Goal: Contribute content: Add original content to the website for others to see

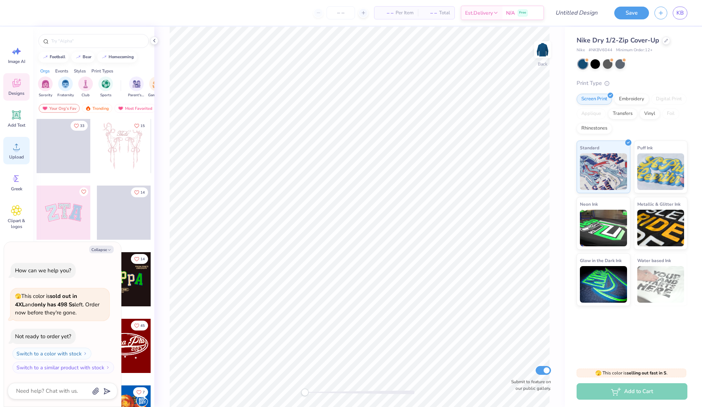
click at [14, 148] on icon at bounding box center [16, 146] width 11 height 11
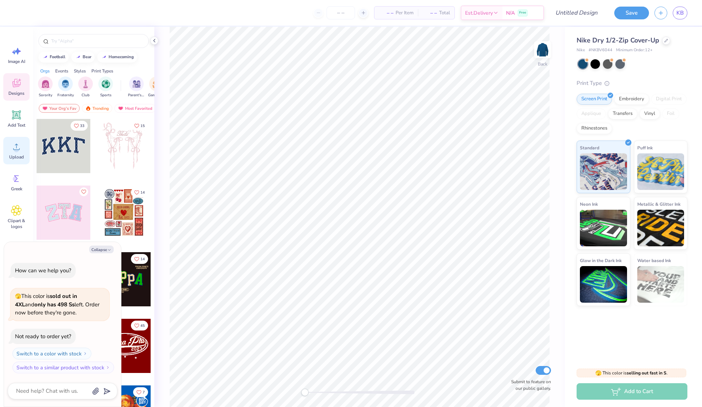
click at [12, 152] on div "Upload" at bounding box center [16, 150] width 26 height 27
click at [12, 154] on span "Upload" at bounding box center [16, 157] width 15 height 6
click at [16, 150] on circle at bounding box center [16, 149] width 5 height 5
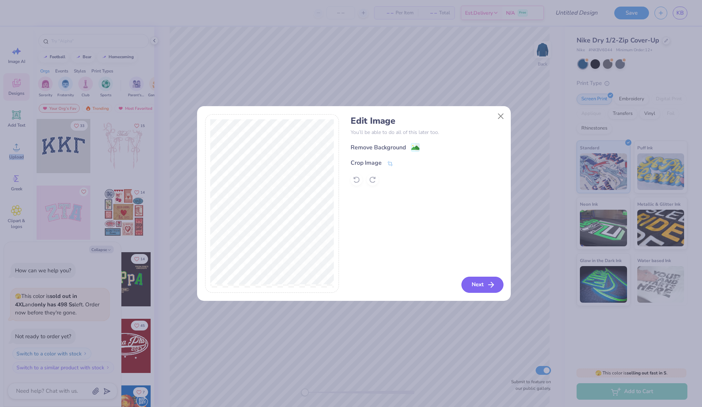
click at [485, 276] on button "Next" at bounding box center [483, 284] width 42 height 16
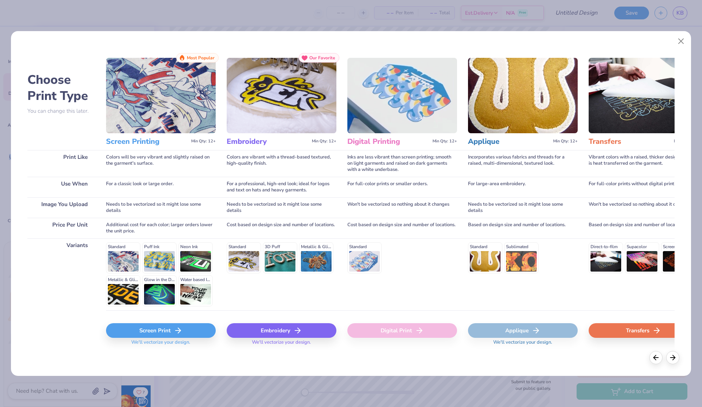
click at [186, 330] on div "Screen Print" at bounding box center [161, 330] width 110 height 15
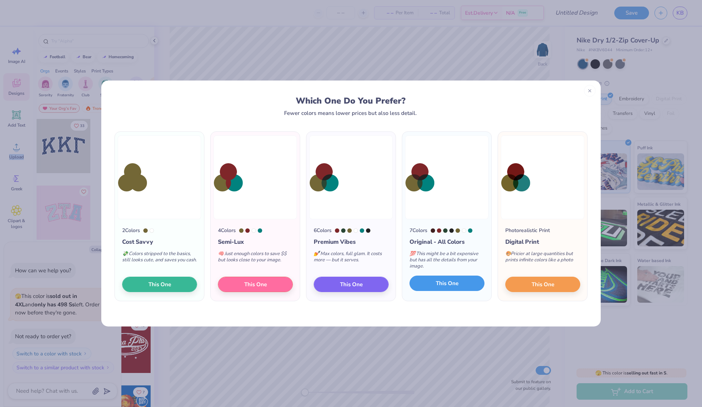
click at [451, 285] on span "This One" at bounding box center [447, 283] width 23 height 8
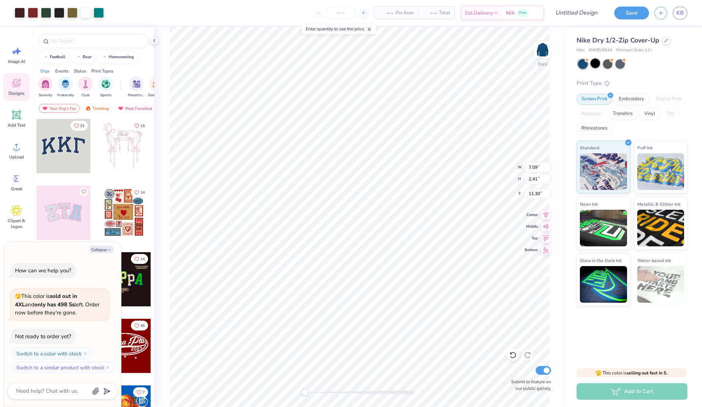
click at [592, 63] on div at bounding box center [596, 64] width 10 height 10
type textarea "x"
type input "4.63"
type input "1.57"
type input "2.41"
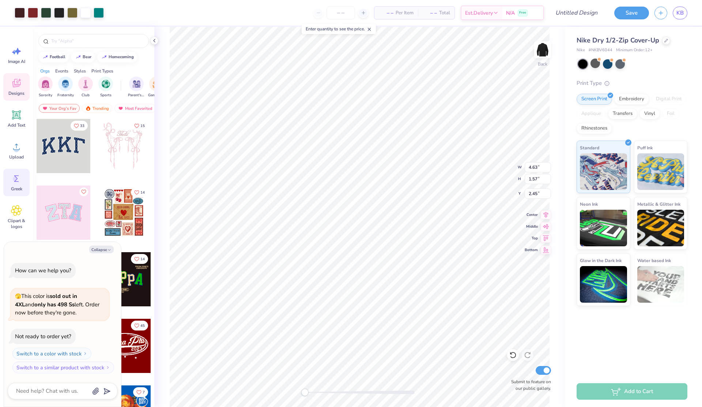
type textarea "x"
click at [582, 15] on input "Design Title" at bounding box center [568, 12] width 72 height 15
type input "J"
type textarea "x"
type input "JL"
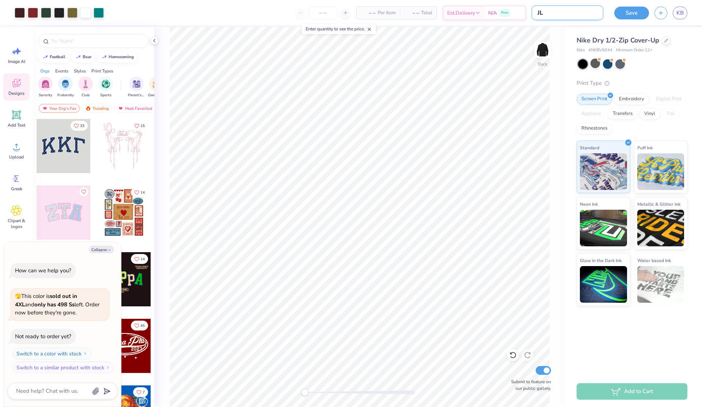
type textarea "x"
type input "JLS"
type textarea "x"
type input "JLS"
type textarea "x"
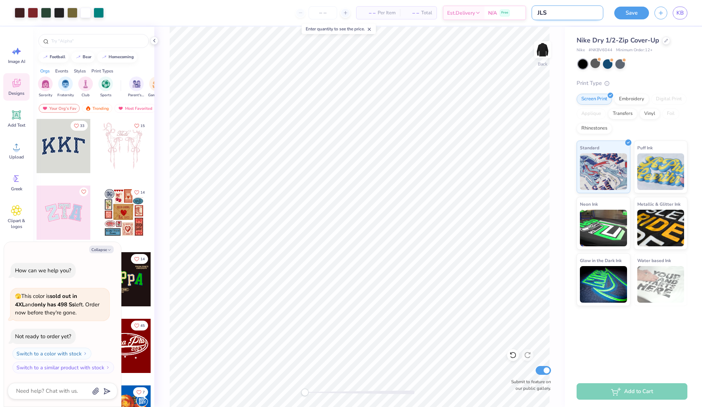
type input "JLS P"
type textarea "x"
type input "JLS Pu"
type textarea "x"
type input "JLS Pul"
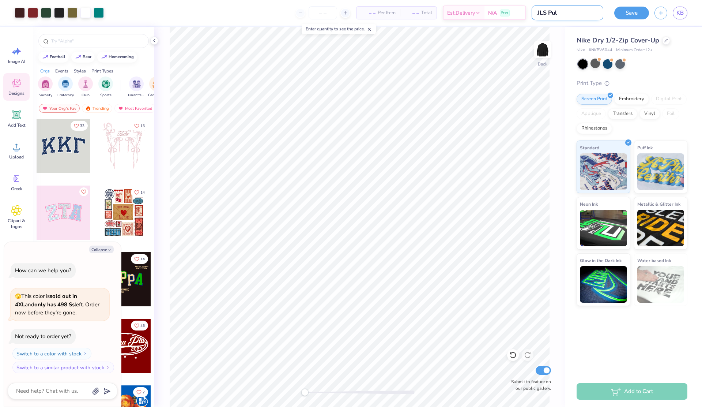
type textarea "x"
type input "JLS Pull"
type textarea "x"
type input "JLS Pull"
type textarea "x"
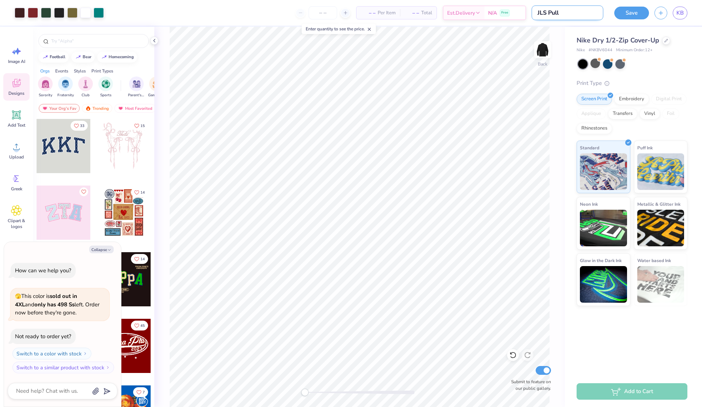
type input "JLS Pull O"
type textarea "x"
type input "JLS Pull Ov"
type textarea "x"
type input "JLS Pull Ove"
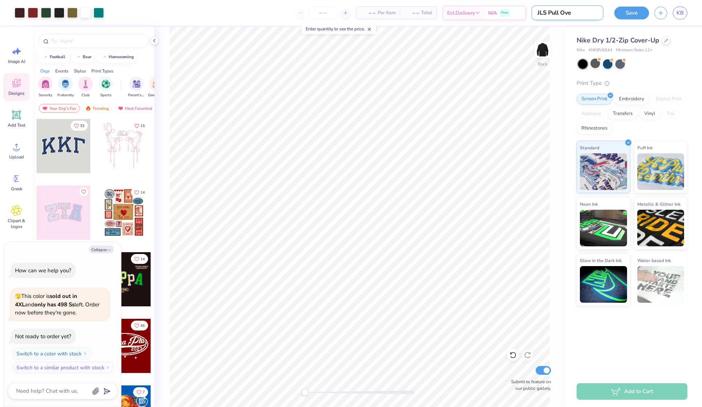
type textarea "x"
type input "JLS Pull Over"
type textarea "x"
type input "JLS Pull Over"
click at [634, 14] on button "Save" at bounding box center [631, 11] width 35 height 13
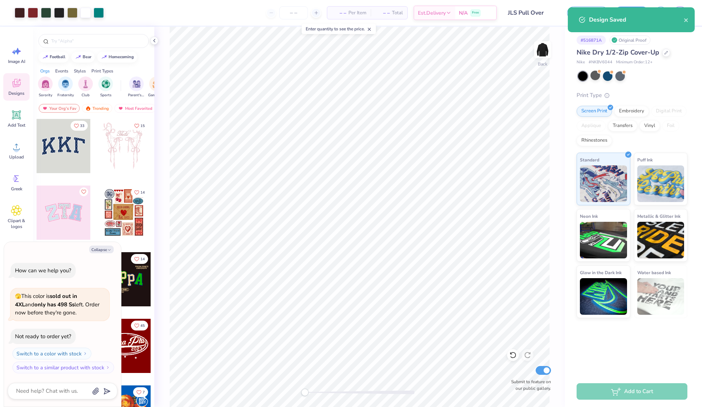
type textarea "x"
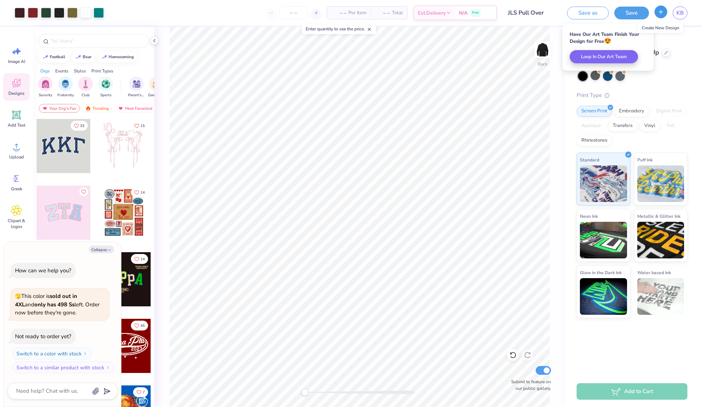
click at [664, 13] on icon "button" at bounding box center [661, 12] width 6 height 6
type textarea "x"
